Goal: Task Accomplishment & Management: Manage account settings

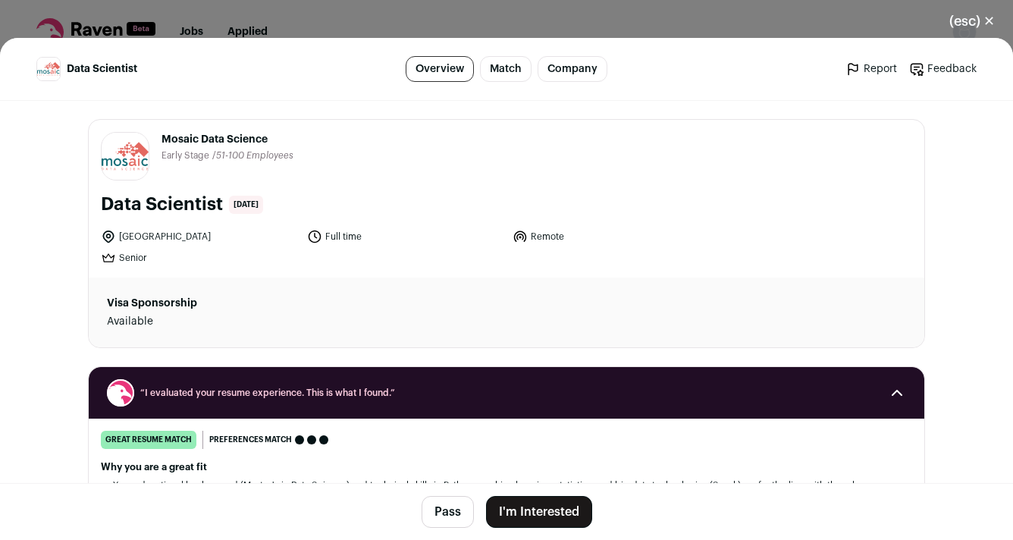
scroll to position [1414, 0]
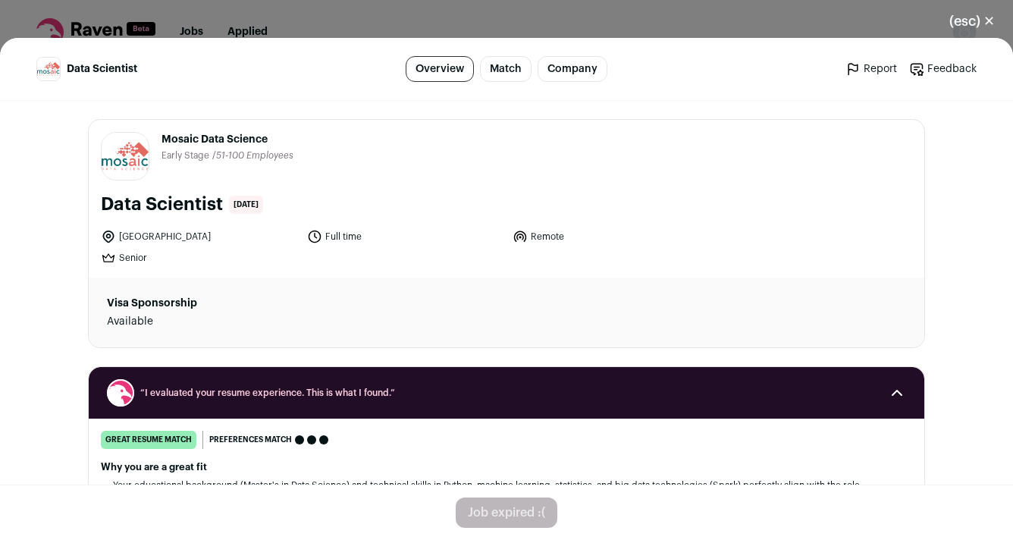
click at [963, 24] on button "(esc) ✕" at bounding box center [973, 21] width 82 height 33
